Goal: Task Accomplishment & Management: Complete application form

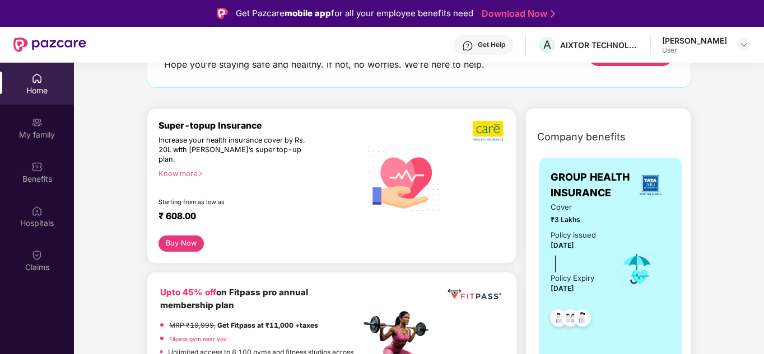
scroll to position [112, 0]
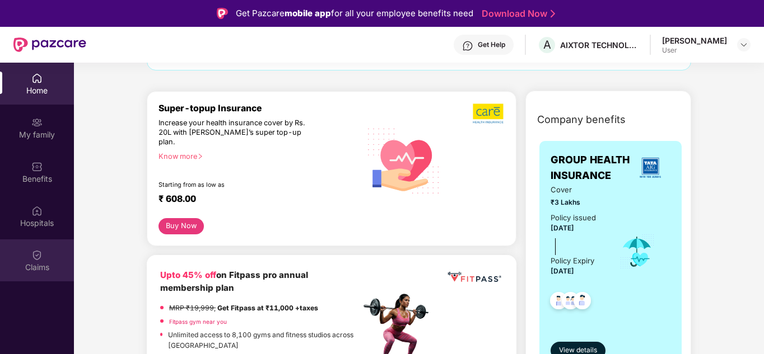
click at [48, 255] on div "Claims" at bounding box center [37, 261] width 74 height 42
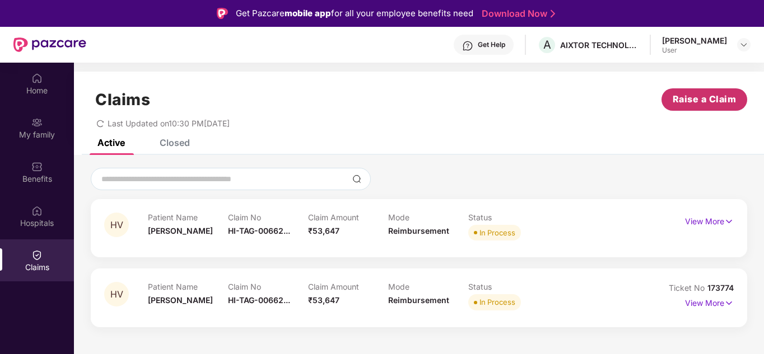
click at [723, 94] on span "Raise a Claim" at bounding box center [704, 99] width 64 height 14
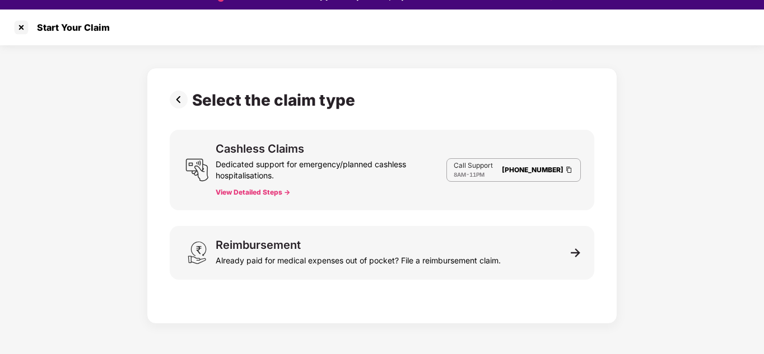
scroll to position [27, 0]
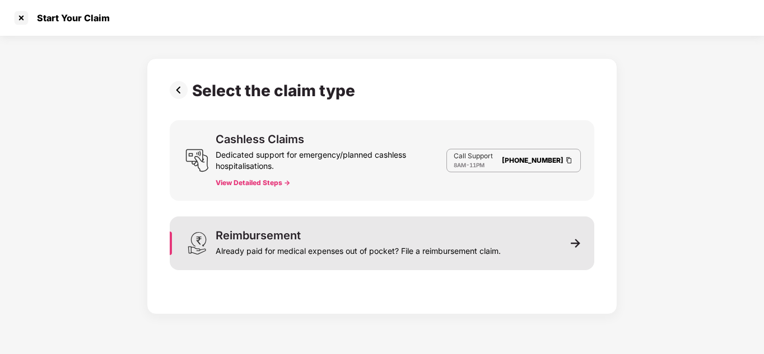
click at [408, 244] on div "Already paid for medical expenses out of pocket? File a reimbursement claim." at bounding box center [358, 249] width 285 height 16
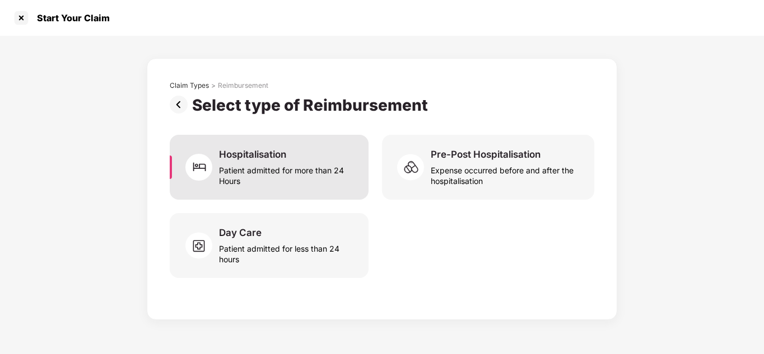
click at [332, 177] on div "Patient admitted for more than 24 Hours" at bounding box center [287, 174] width 136 height 26
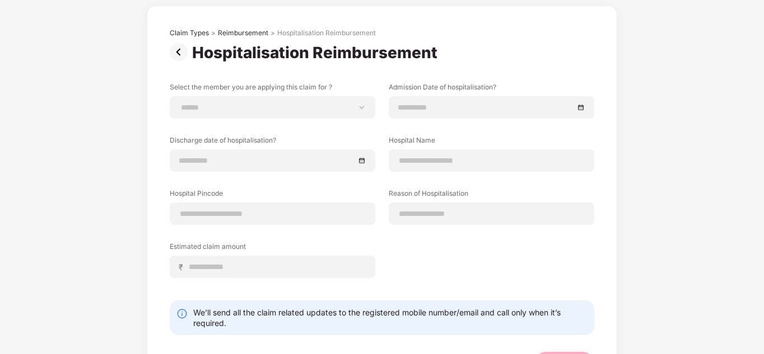
scroll to position [102, 0]
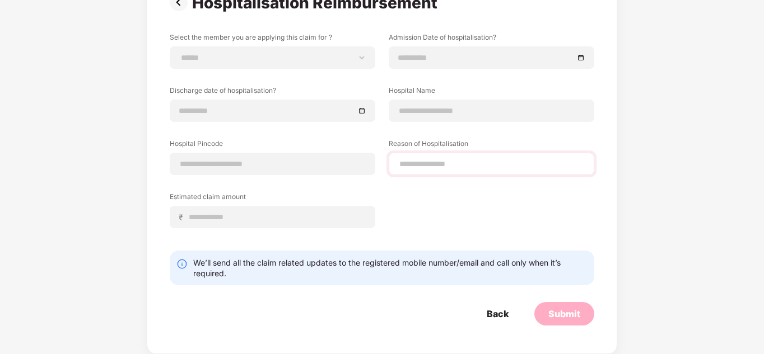
click at [397, 159] on div at bounding box center [491, 164] width 205 height 22
